Goal: Transaction & Acquisition: Obtain resource

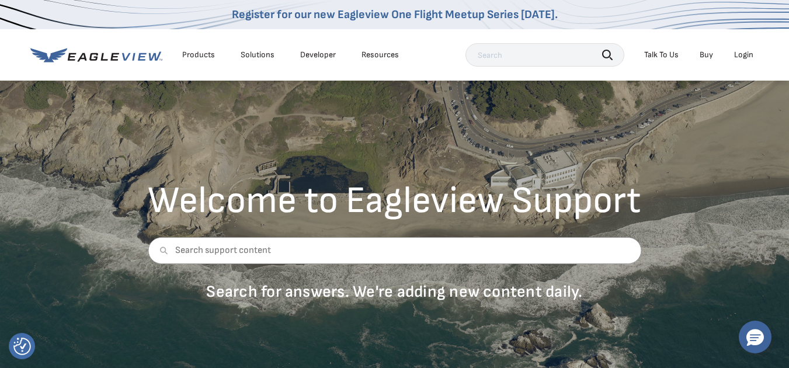
click at [741, 54] on div "Login" at bounding box center [743, 55] width 19 height 11
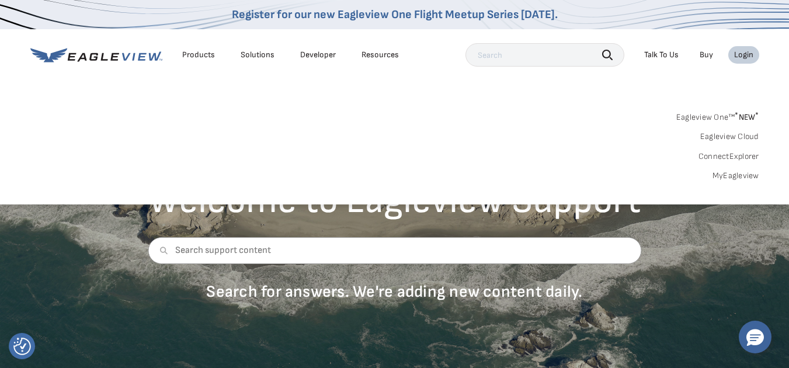
click at [512, 130] on div "Eagleview One™ * NEW * Eagleview Cloud ConnectExplorer MyEagleview" at bounding box center [394, 145] width 728 height 72
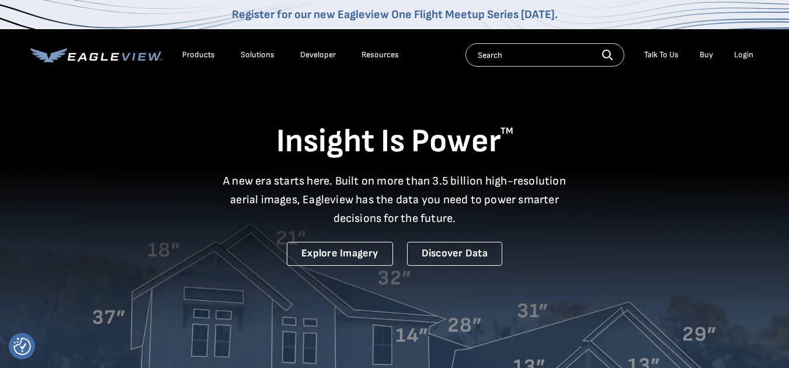
drag, startPoint x: 0, startPoint y: 0, endPoint x: 743, endPoint y: 52, distance: 744.8
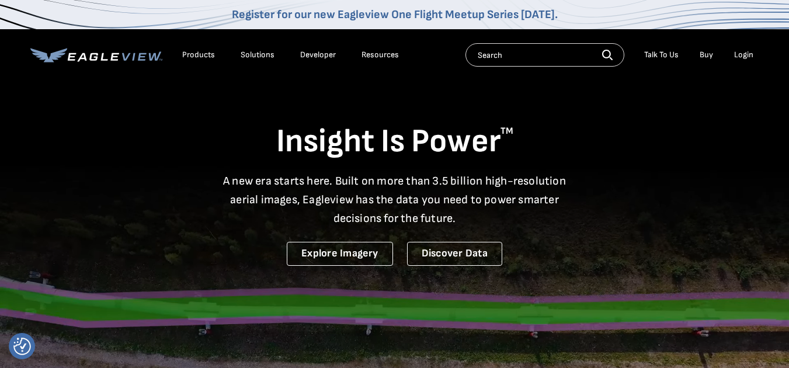
click at [743, 52] on div "Login" at bounding box center [743, 55] width 19 height 11
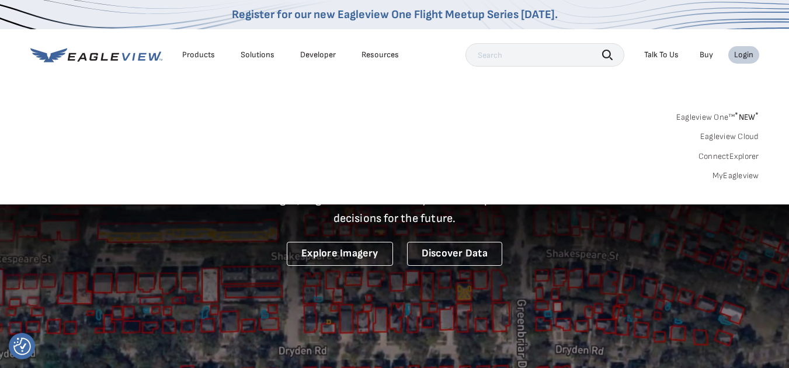
click at [738, 175] on link "MyEagleview" at bounding box center [735, 175] width 47 height 11
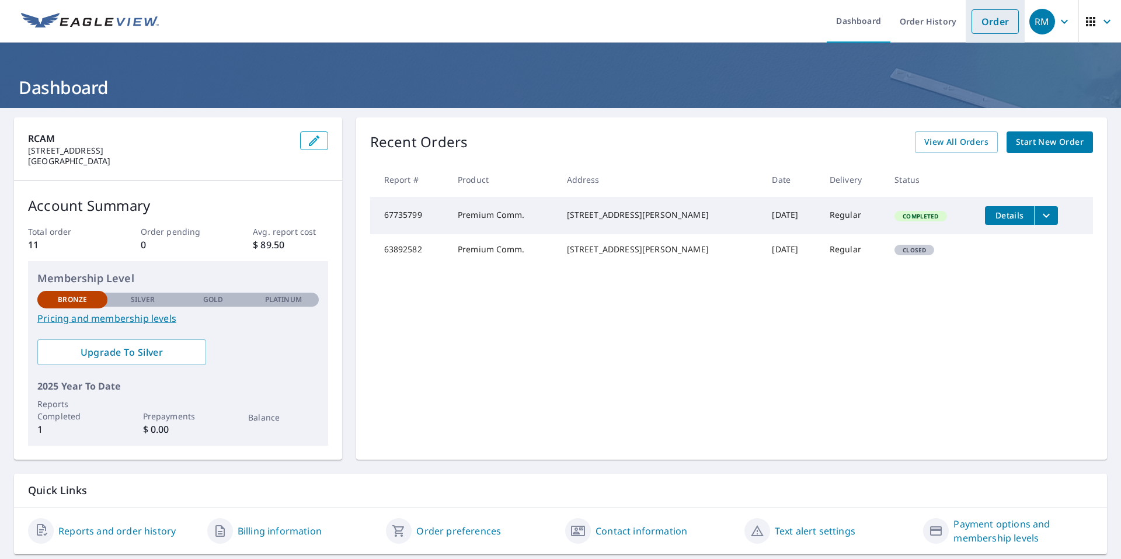
click at [797, 21] on link "Order" at bounding box center [994, 21] width 47 height 25
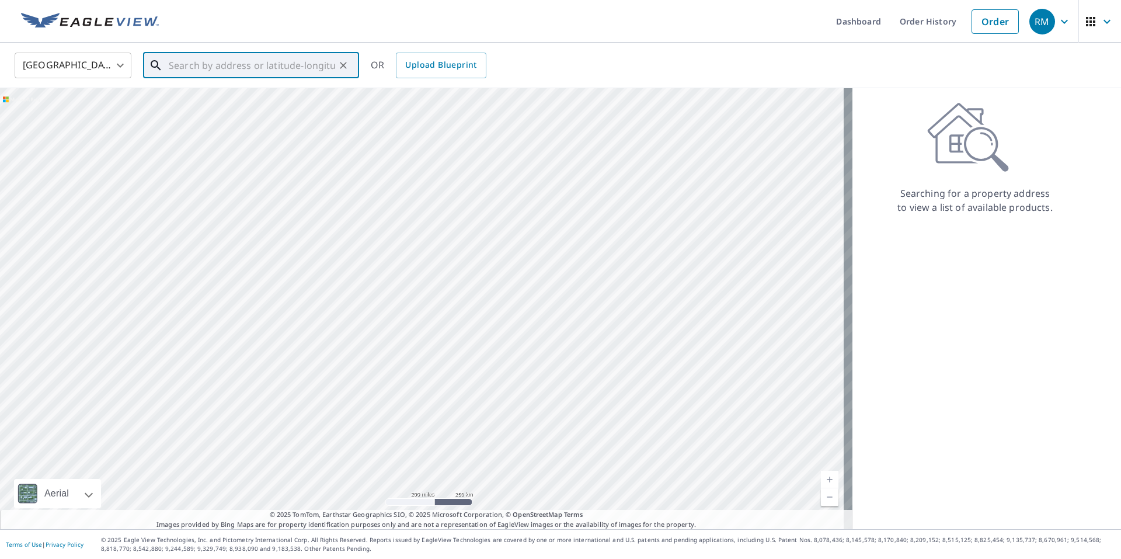
click at [183, 65] on input "text" at bounding box center [252, 65] width 166 height 33
click at [243, 104] on span "102 W Duffy St" at bounding box center [257, 99] width 183 height 14
type input "102 W Duffy St Savannah, GA 31401"
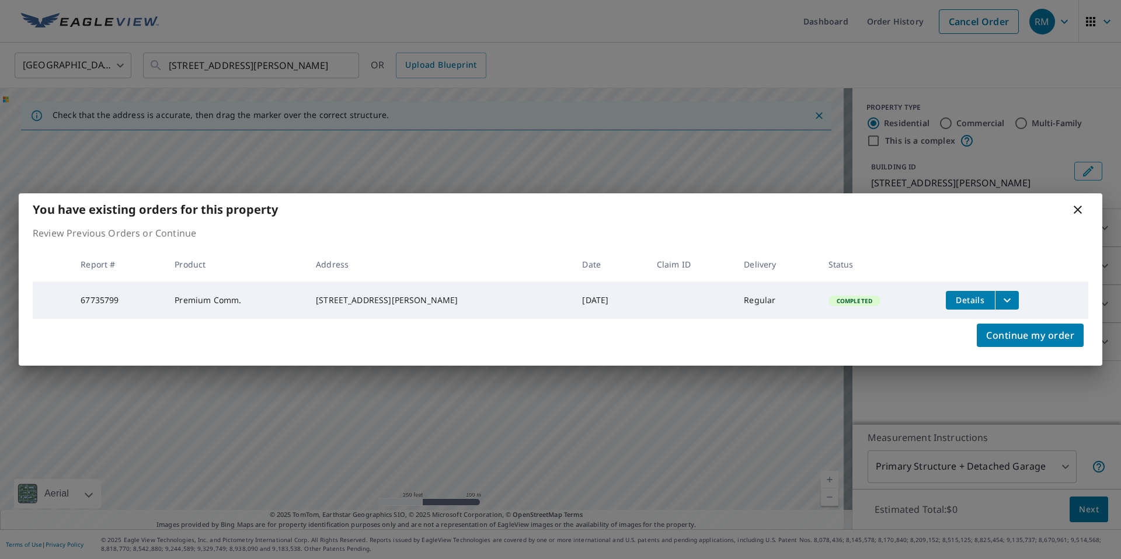
click at [797, 299] on icon "filesDropdownBtn-67735799" at bounding box center [1007, 300] width 14 height 14
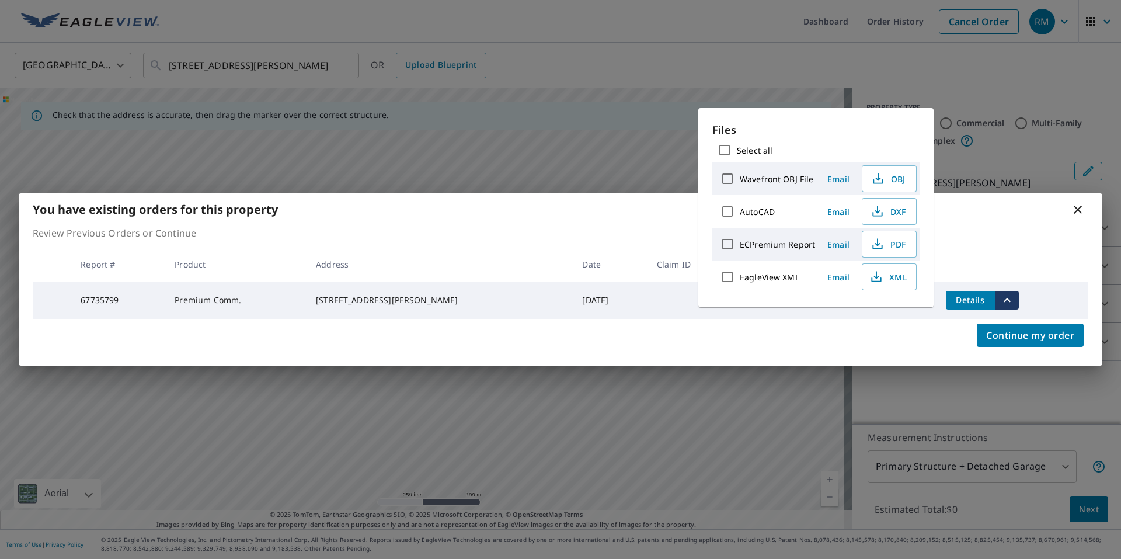
click at [722, 146] on input "Select all" at bounding box center [724, 150] width 25 height 25
checkbox input "true"
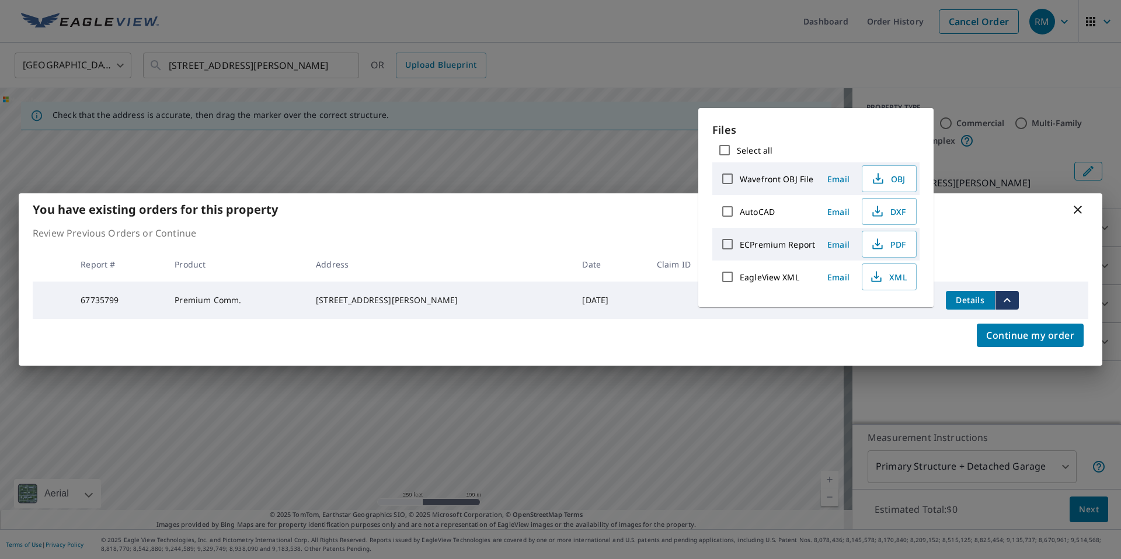
checkbox input "true"
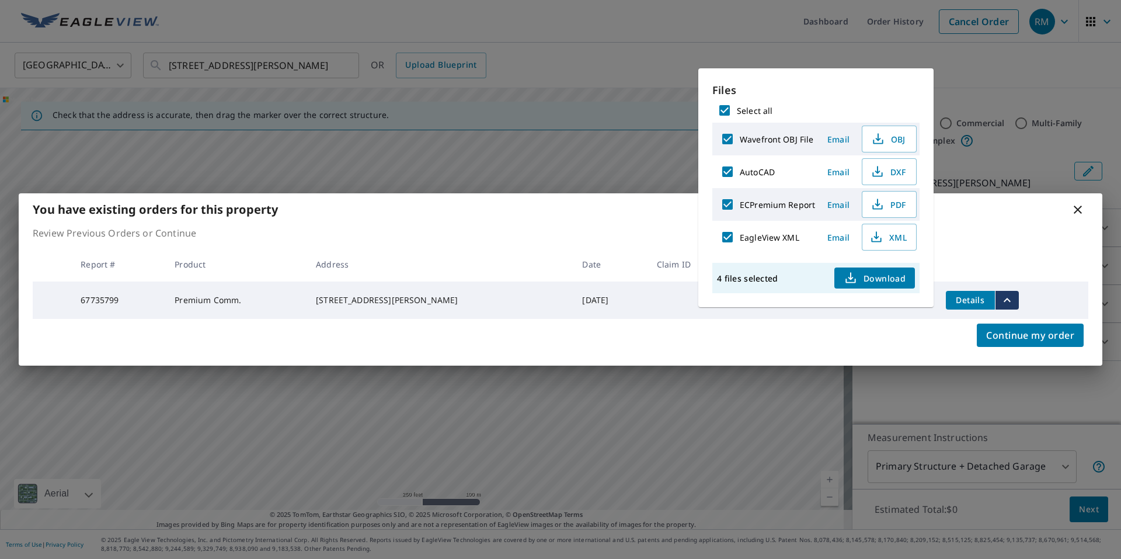
click at [797, 277] on span "Download" at bounding box center [874, 278] width 62 height 14
click at [627, 228] on p "Review Previous Orders or Continue" at bounding box center [560, 233] width 1055 height 14
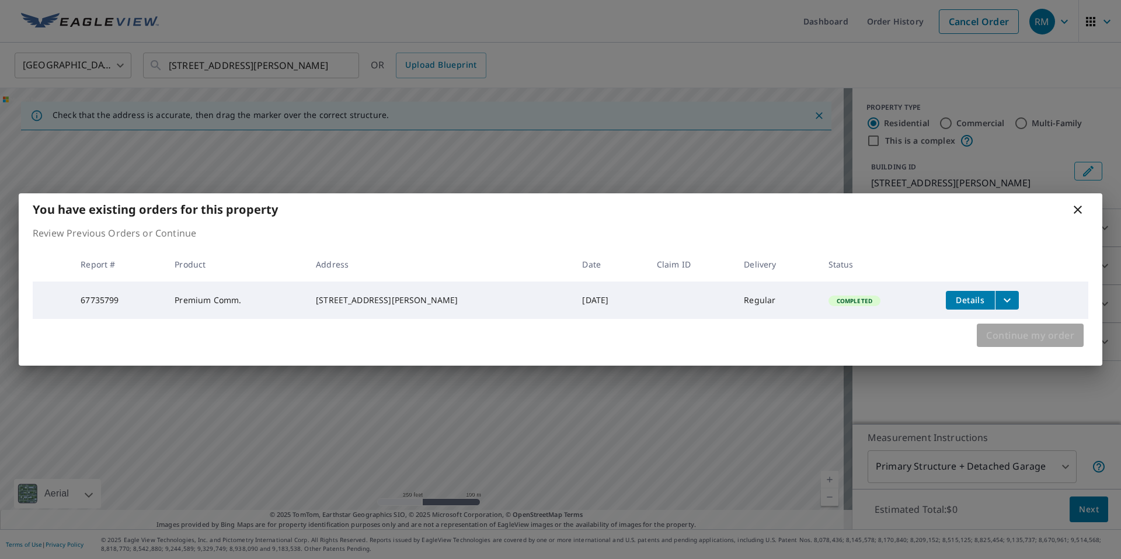
click at [797, 337] on span "Continue my order" at bounding box center [1030, 335] width 88 height 16
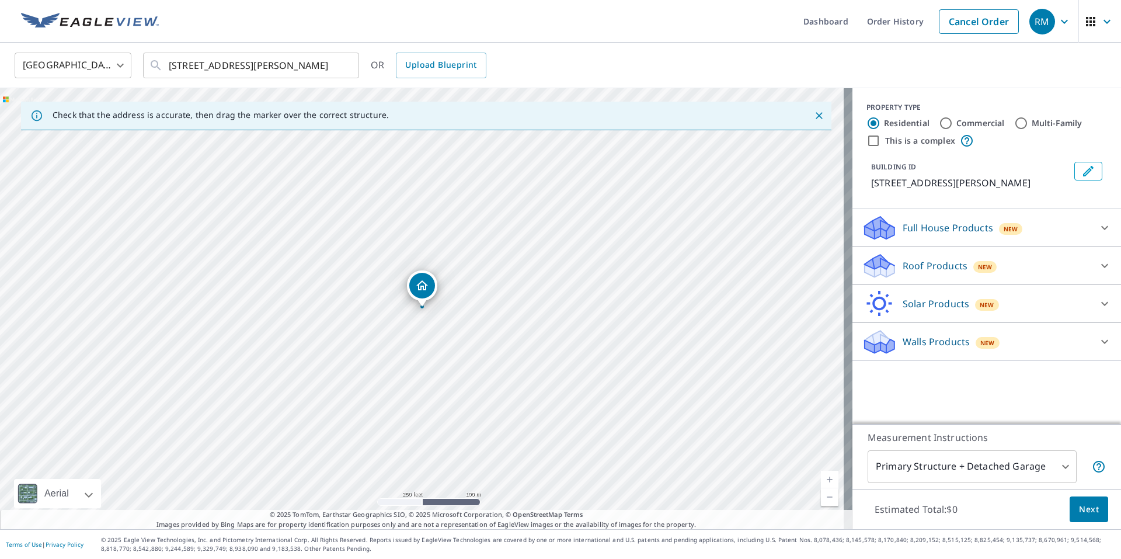
click at [797, 340] on icon at bounding box center [1104, 342] width 7 height 4
click at [797, 225] on icon at bounding box center [1104, 225] width 14 height 14
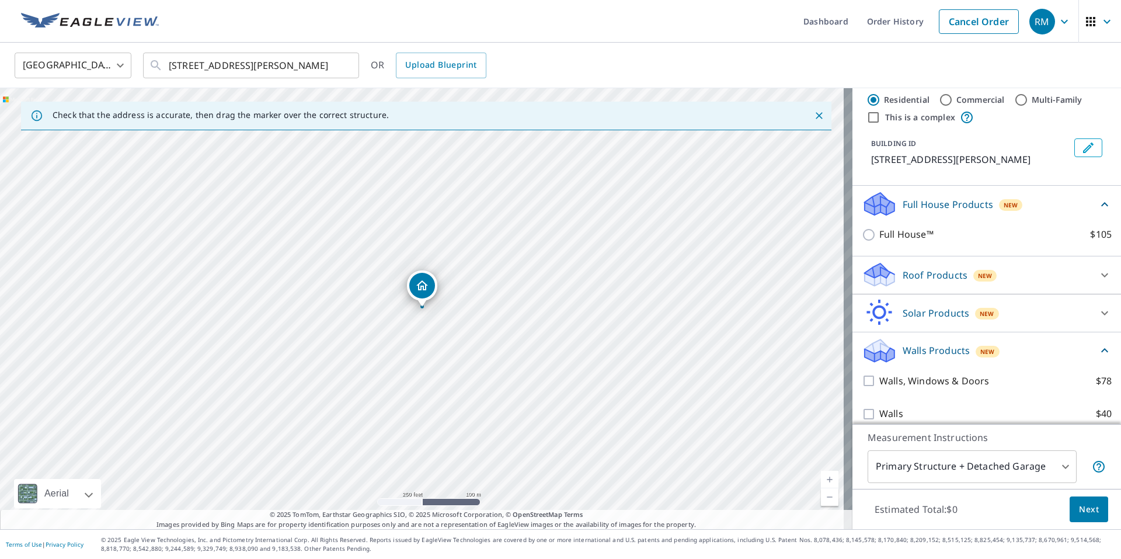
scroll to position [35, 0]
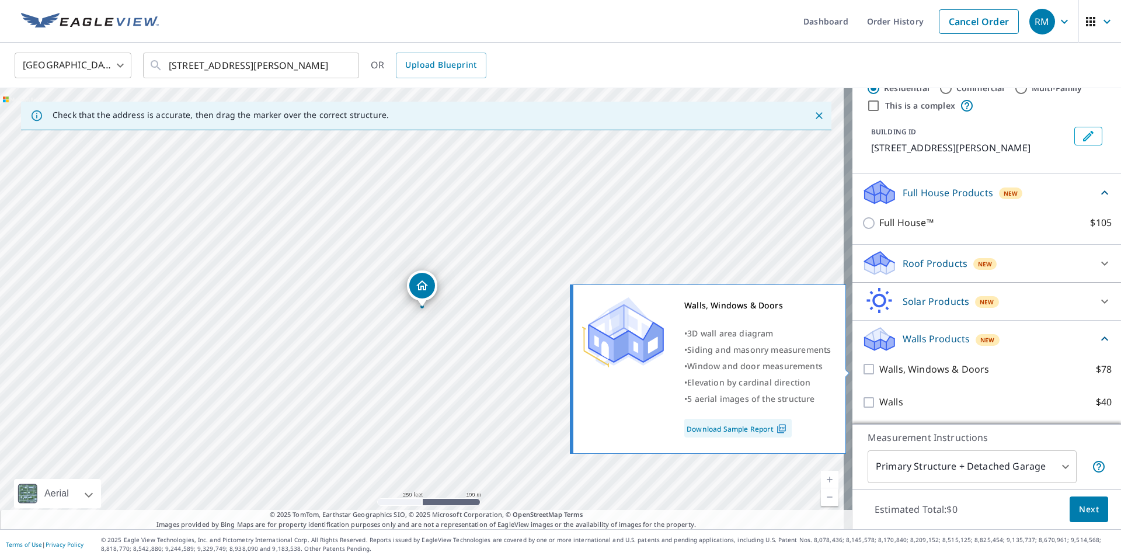
click at [754, 376] on link "Download Sample Report" at bounding box center [737, 427] width 107 height 19
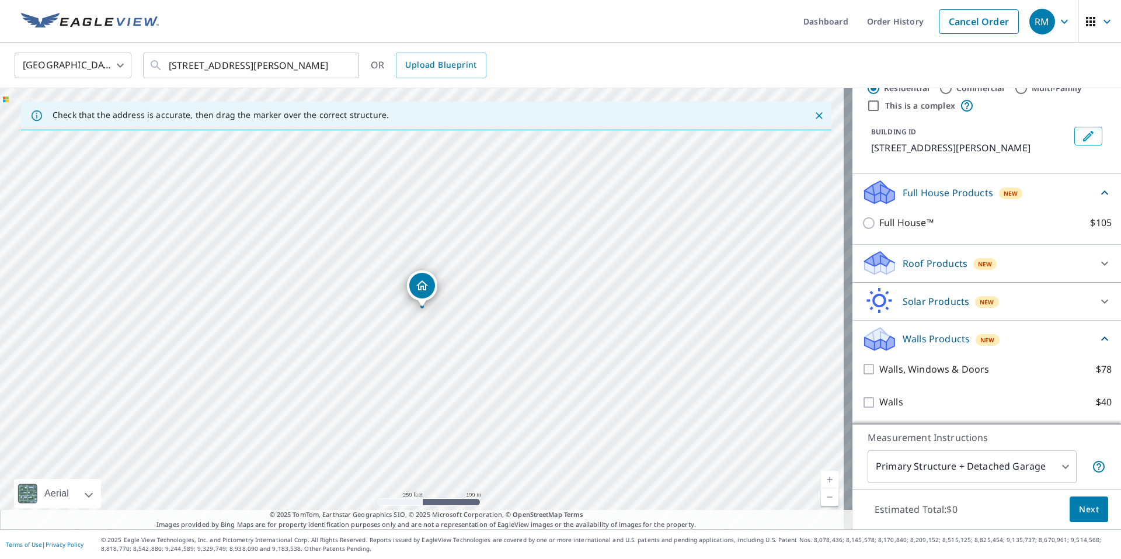
scroll to position [0, 0]
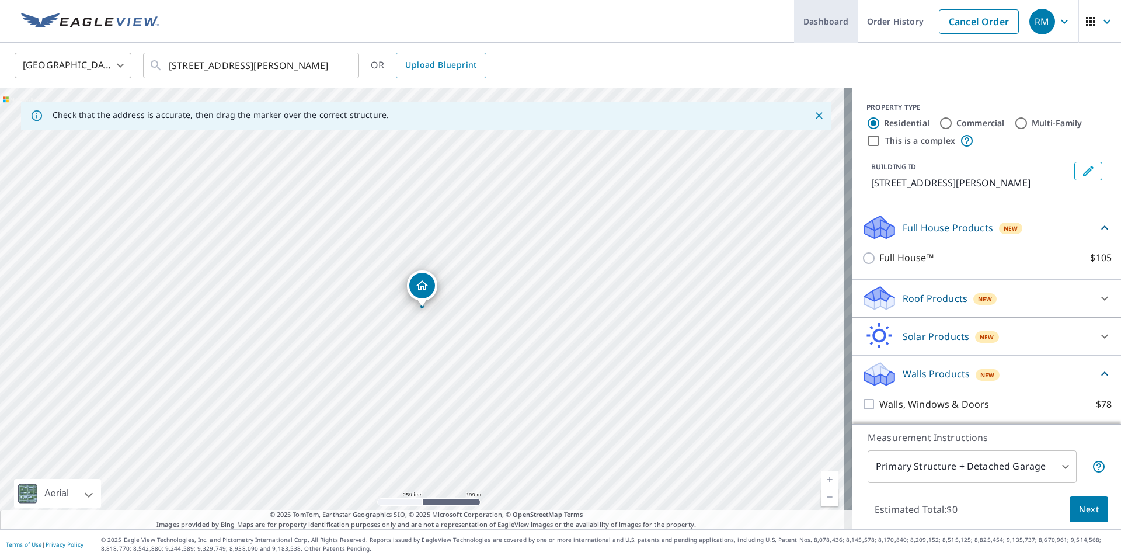
click at [797, 27] on link "Dashboard" at bounding box center [826, 21] width 64 height 43
